Goal: Transaction & Acquisition: Purchase product/service

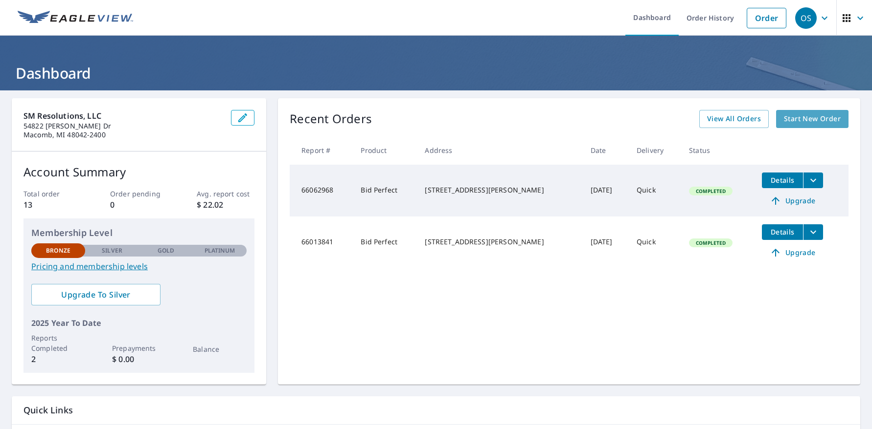
click at [799, 118] on span "Start New Order" at bounding box center [812, 119] width 57 height 12
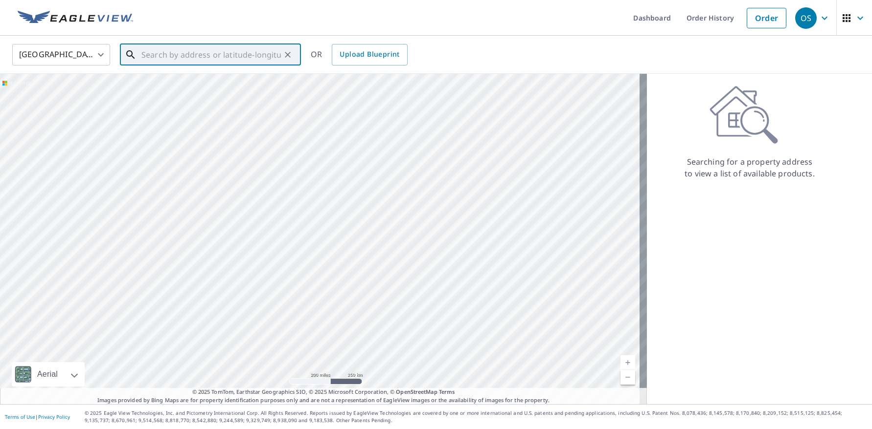
click at [206, 56] on input "text" at bounding box center [210, 54] width 139 height 27
paste input "[STREET_ADDRESS][PERSON_NAME]"
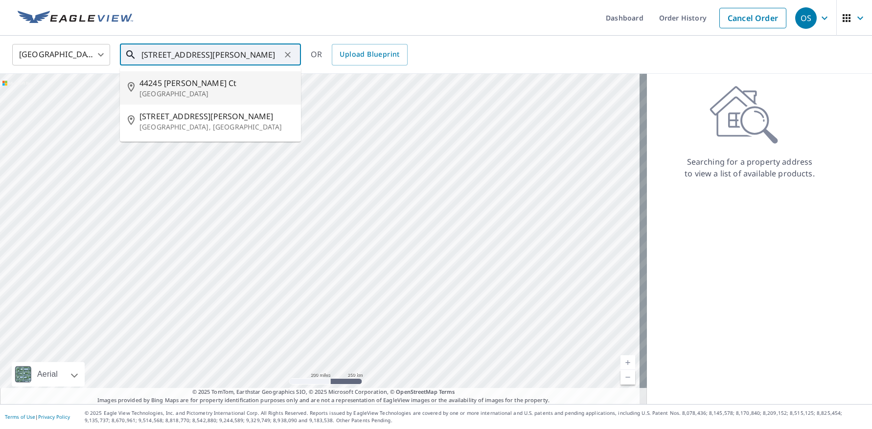
click at [200, 94] on p "[GEOGRAPHIC_DATA]" at bounding box center [216, 94] width 154 height 10
type input "[STREET_ADDRESS][PERSON_NAME][PERSON_NAME]"
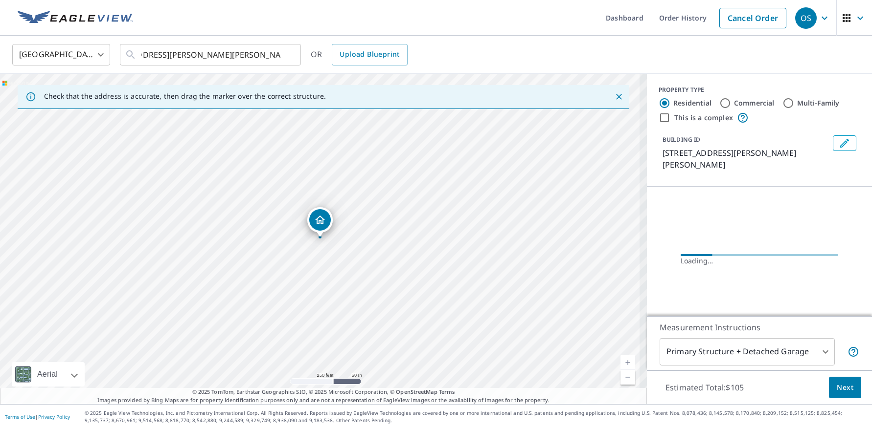
scroll to position [0, 0]
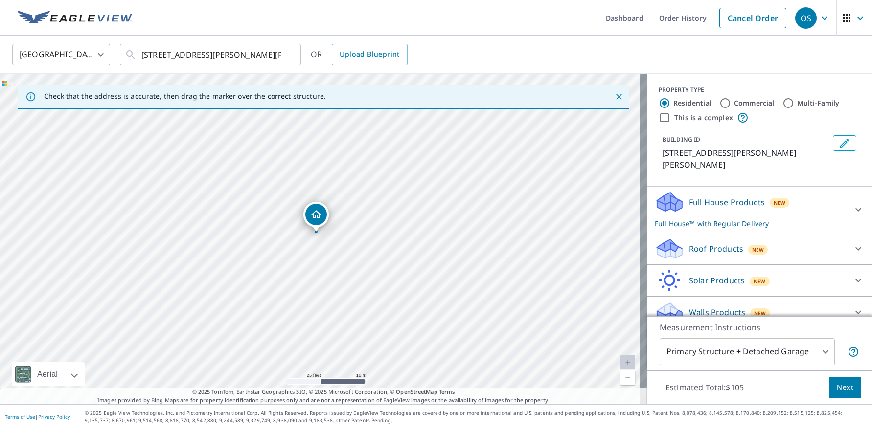
drag, startPoint x: 299, startPoint y: 202, endPoint x: 315, endPoint y: 212, distance: 18.3
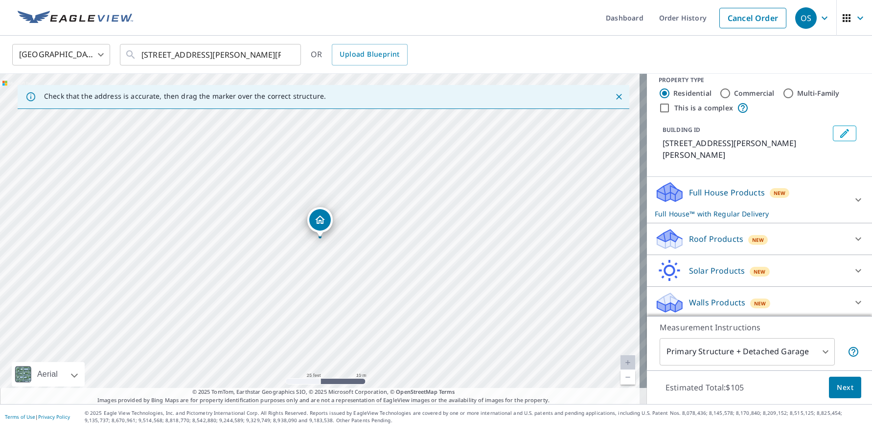
scroll to position [12, 0]
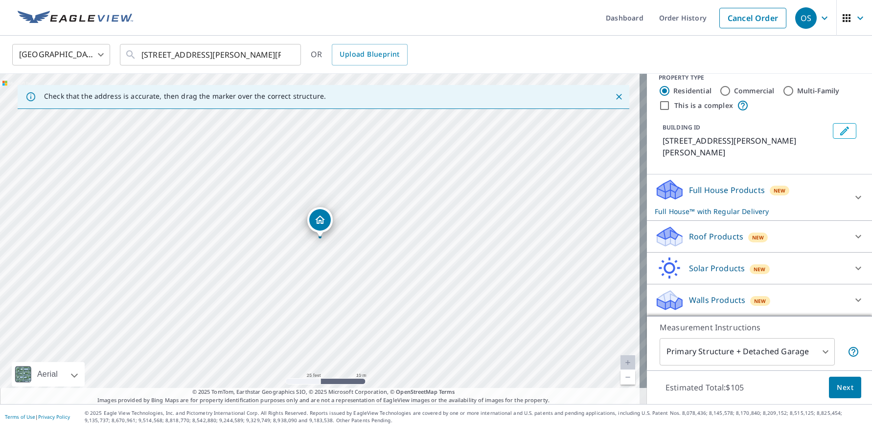
click at [786, 238] on div "Roof Products New" at bounding box center [751, 237] width 192 height 23
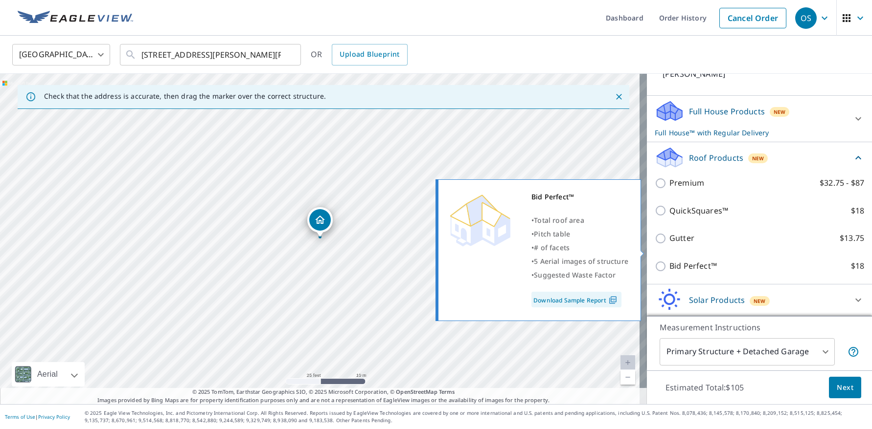
scroll to position [61, 0]
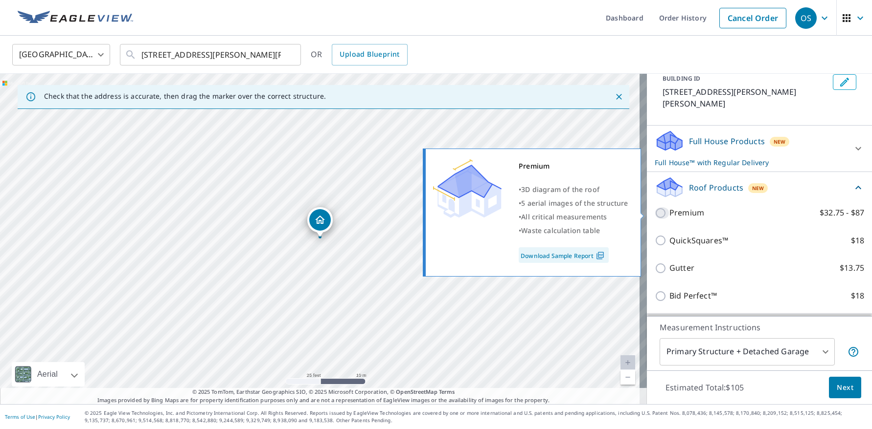
click at [656, 213] on input "Premium $32.75 - $87" at bounding box center [662, 213] width 15 height 12
checkbox input "true"
checkbox input "false"
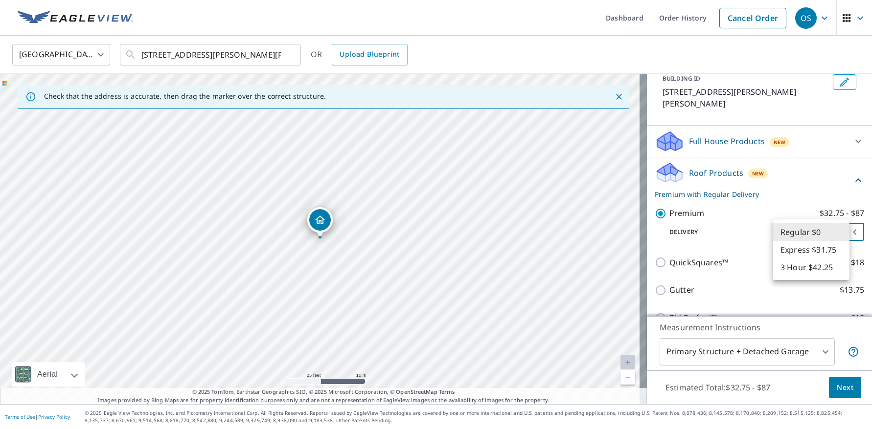
click at [786, 233] on body "OS OS Dashboard Order History Cancel Order OS United States [GEOGRAPHIC_DATA] ​…" at bounding box center [436, 214] width 872 height 429
click at [744, 232] on div at bounding box center [436, 214] width 872 height 429
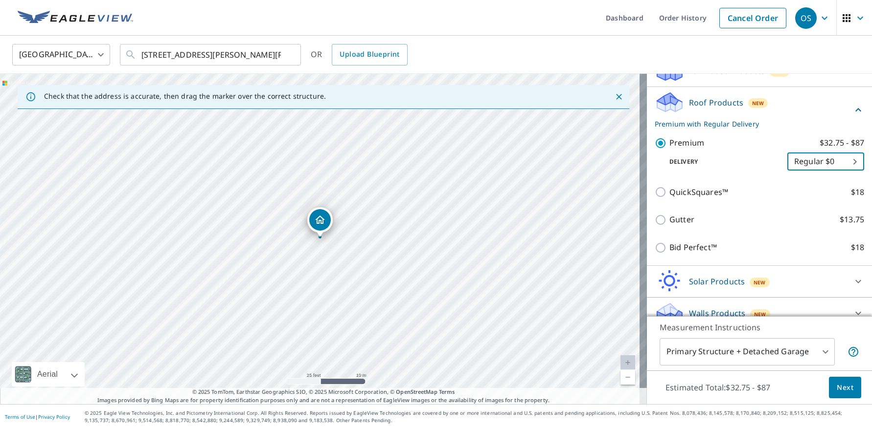
scroll to position [145, 0]
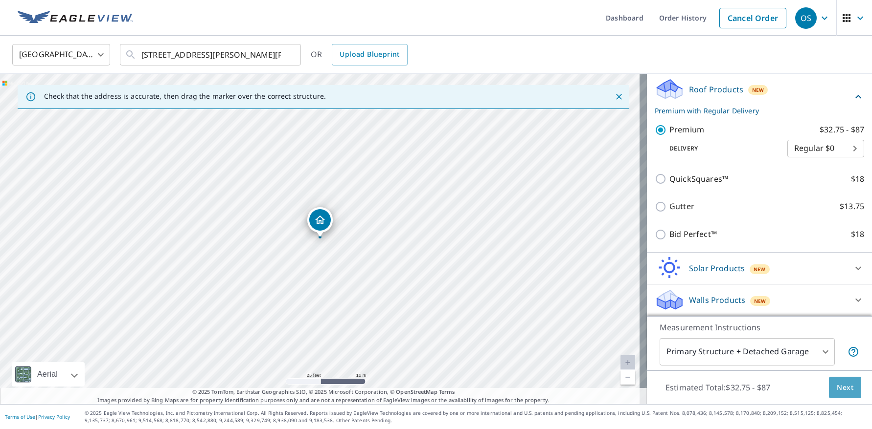
click at [837, 390] on span "Next" at bounding box center [844, 388] width 17 height 12
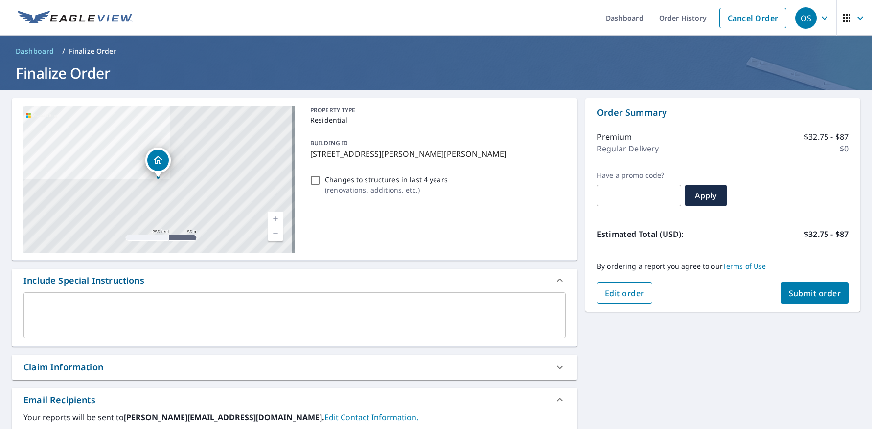
click at [616, 295] on span "Edit order" at bounding box center [625, 293] width 40 height 11
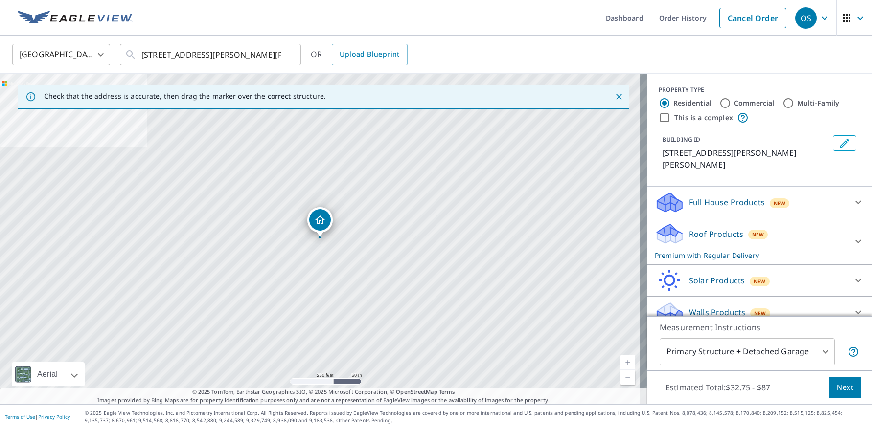
click at [846, 198] on div at bounding box center [857, 202] width 23 height 23
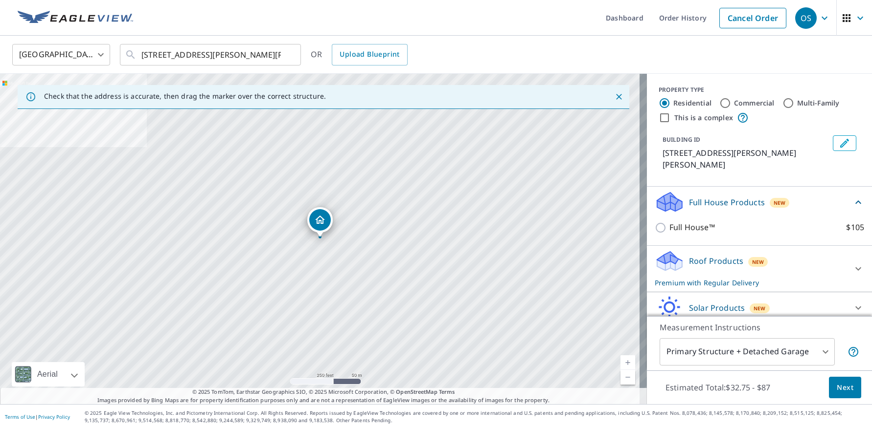
click at [706, 268] on div "Roof Products New Premium with Regular Delivery" at bounding box center [751, 269] width 192 height 38
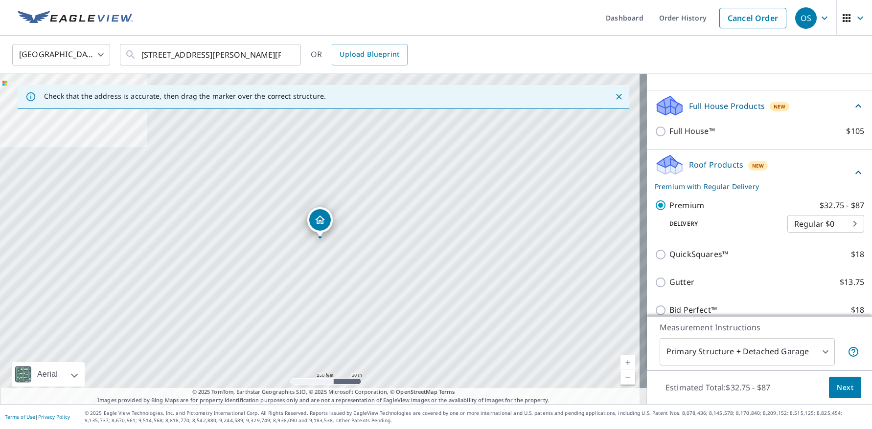
scroll to position [98, 0]
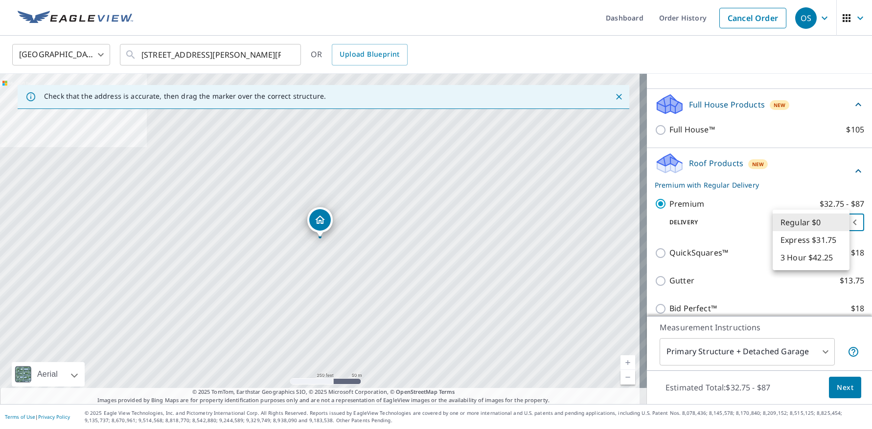
click at [821, 223] on body "OS OS Dashboard Order History Cancel Order OS United States [GEOGRAPHIC_DATA] ​…" at bounding box center [436, 214] width 872 height 429
click at [819, 243] on li "Express $31.75" at bounding box center [810, 240] width 77 height 18
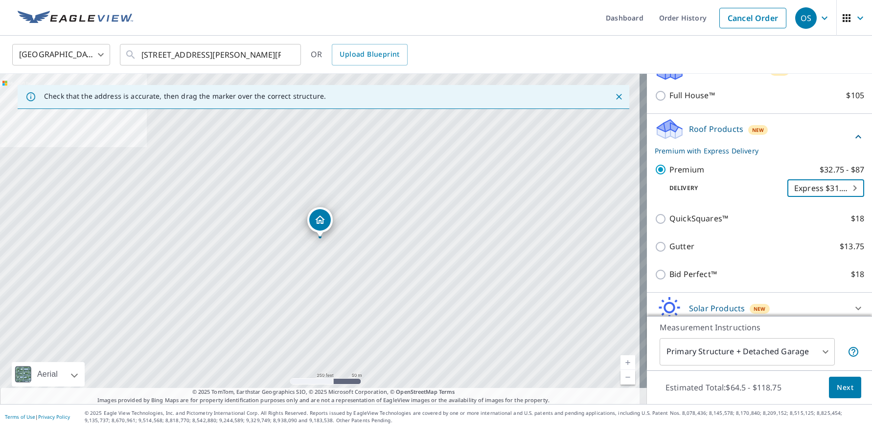
scroll to position [147, 0]
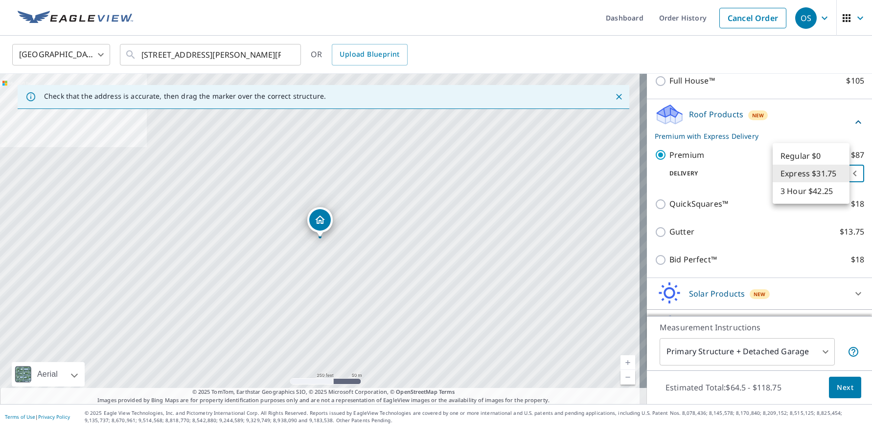
click at [811, 176] on body "OS OS Dashboard Order History Cancel Order OS United States [GEOGRAPHIC_DATA] ​…" at bounding box center [436, 214] width 872 height 429
click at [793, 157] on li "Regular $0" at bounding box center [810, 156] width 77 height 18
type input "8"
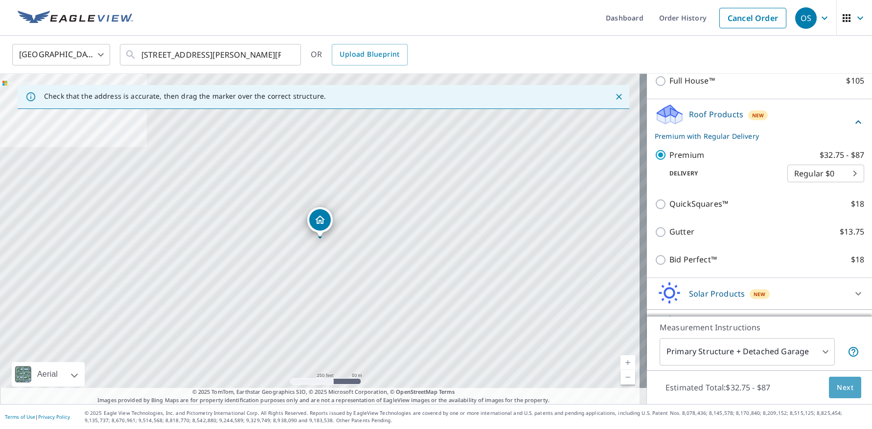
click at [836, 389] on span "Next" at bounding box center [844, 388] width 17 height 12
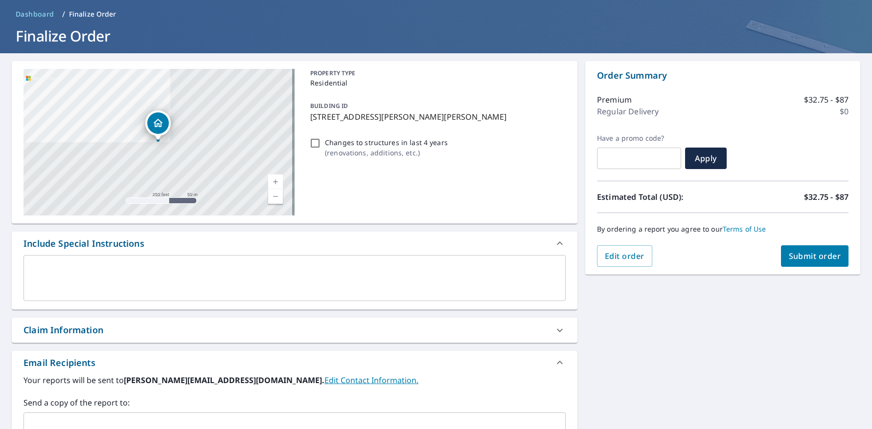
scroll to position [186, 0]
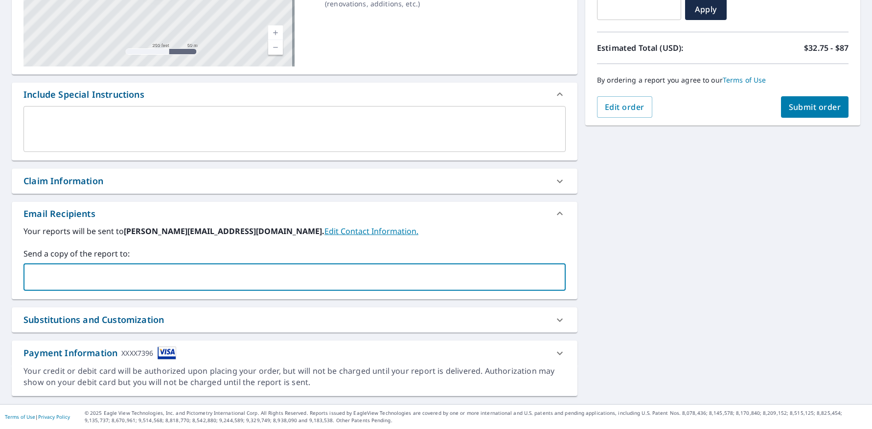
click at [155, 281] on input "text" at bounding box center [287, 277] width 519 height 19
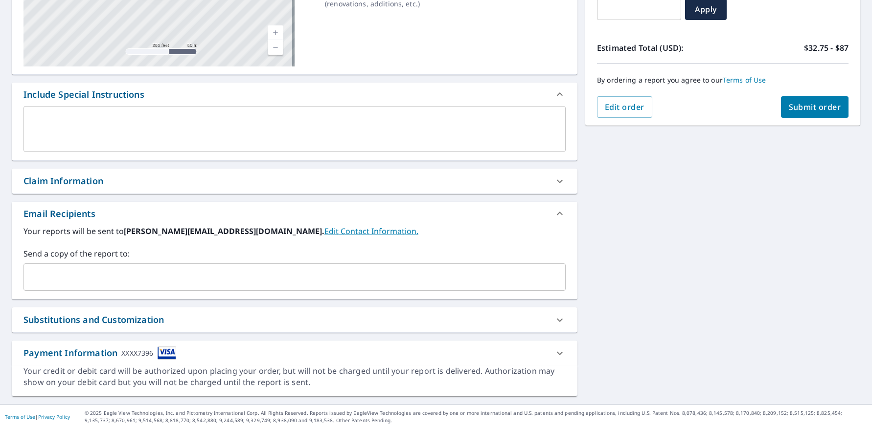
click at [97, 278] on input "text" at bounding box center [287, 277] width 519 height 19
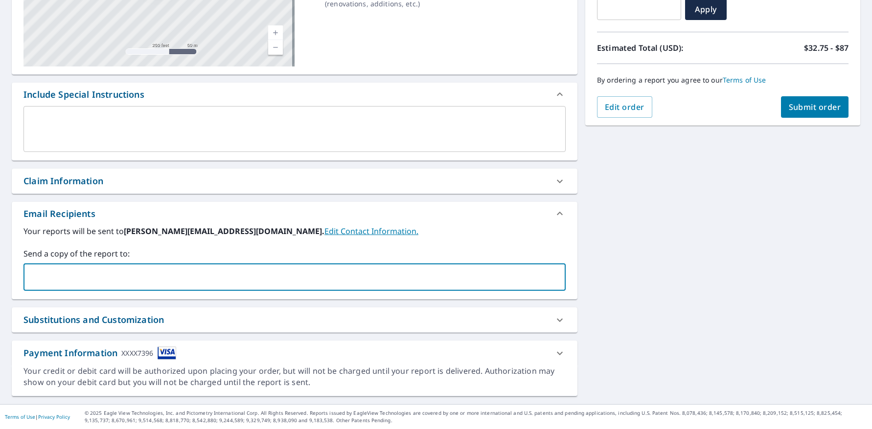
paste input "claimsadjusters_rm@"
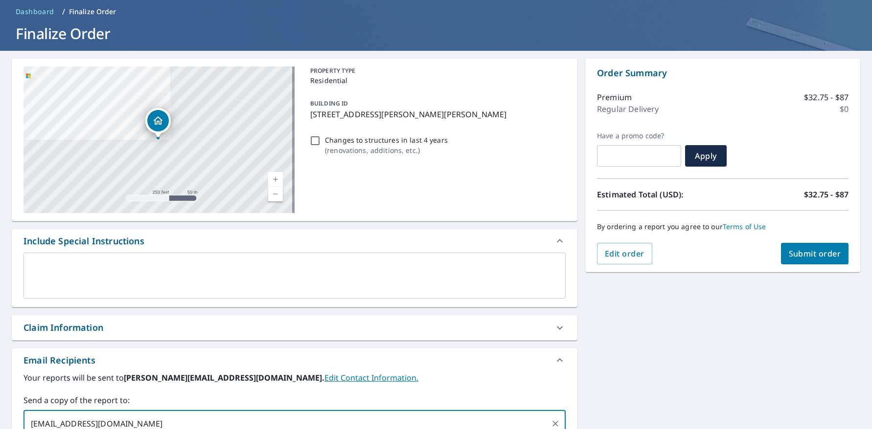
scroll to position [0, 0]
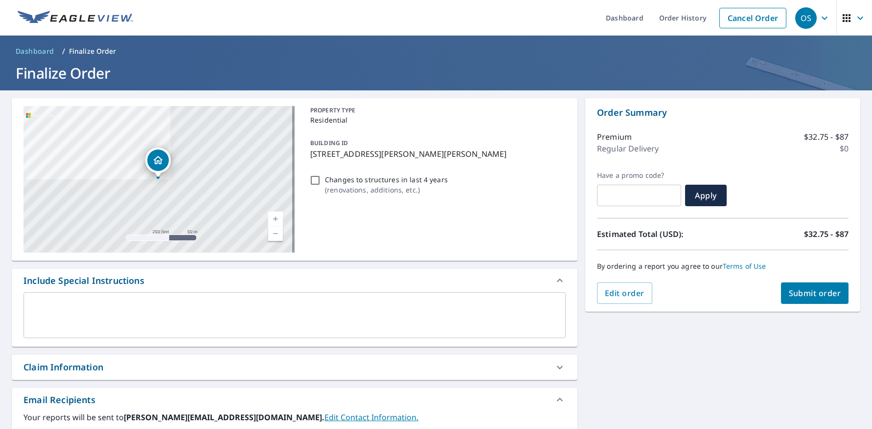
type input "[EMAIL_ADDRESS][DOMAIN_NAME]"
click at [797, 291] on span "Submit order" at bounding box center [815, 293] width 52 height 11
checkbox input "true"
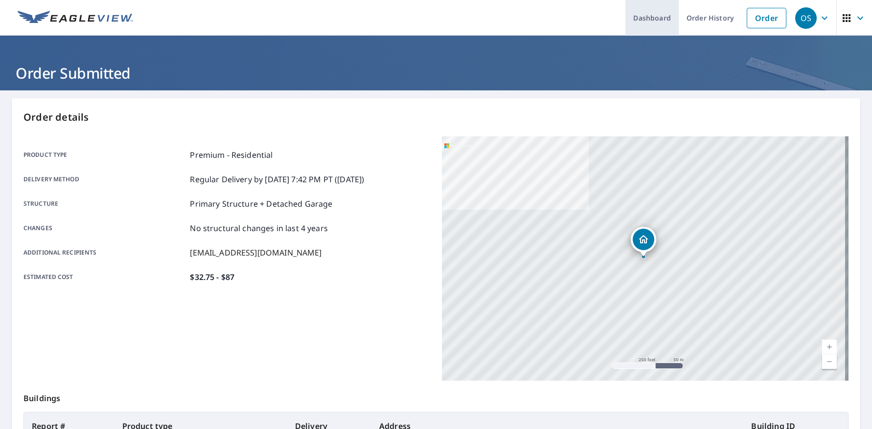
click at [646, 15] on link "Dashboard" at bounding box center [651, 18] width 53 height 36
